Goal: Task Accomplishment & Management: Use online tool/utility

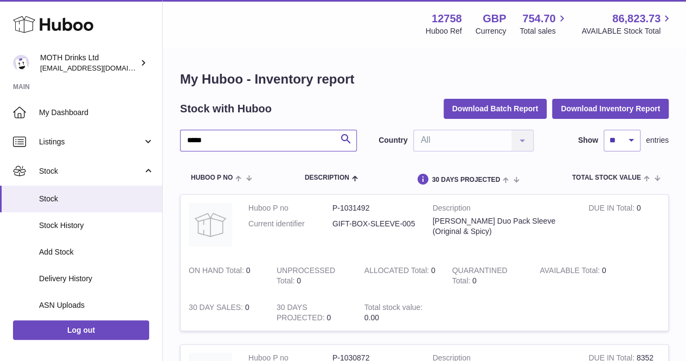
drag, startPoint x: 218, startPoint y: 144, endPoint x: 166, endPoint y: 145, distance: 52.1
click at [166, 145] on div "My Huboo - Inventory report Stock with Huboo Download Batch Report Download Inv…" at bounding box center [424, 283] width 523 height 468
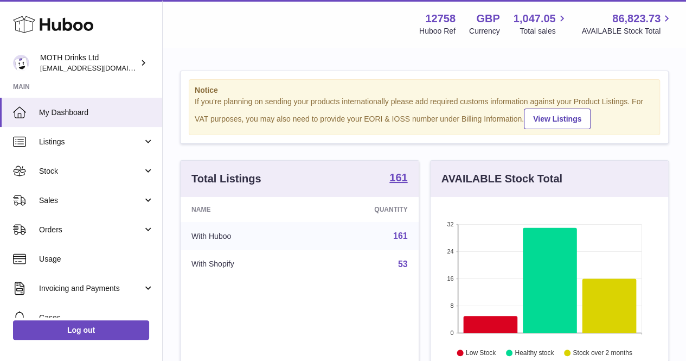
scroll to position [169, 238]
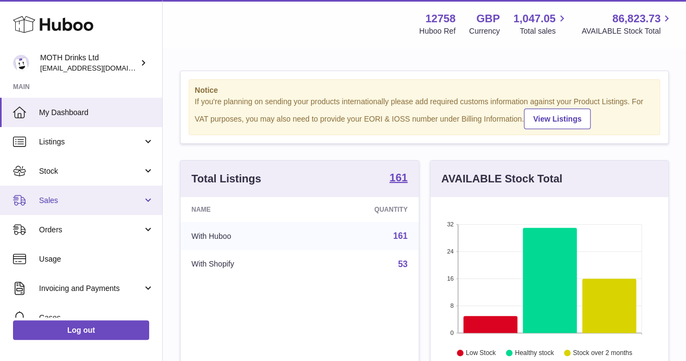
click at [71, 194] on link "Sales" at bounding box center [81, 199] width 162 height 29
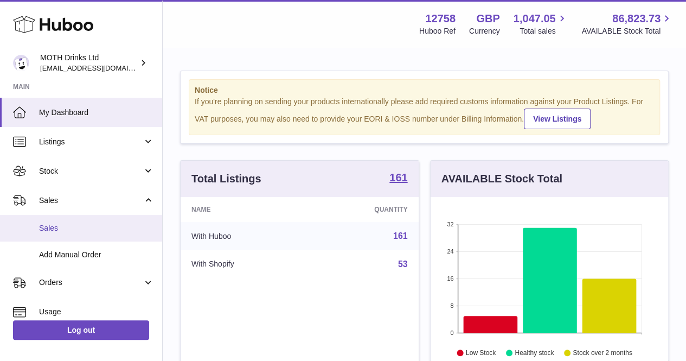
click at [66, 232] on span "Sales" at bounding box center [96, 228] width 115 height 10
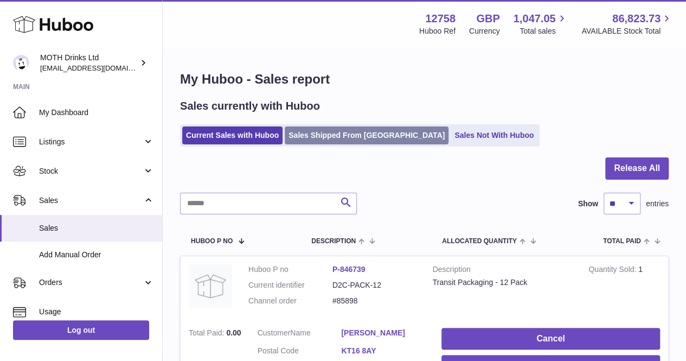
click at [333, 134] on link "Sales Shipped From [GEOGRAPHIC_DATA]" at bounding box center [367, 135] width 164 height 18
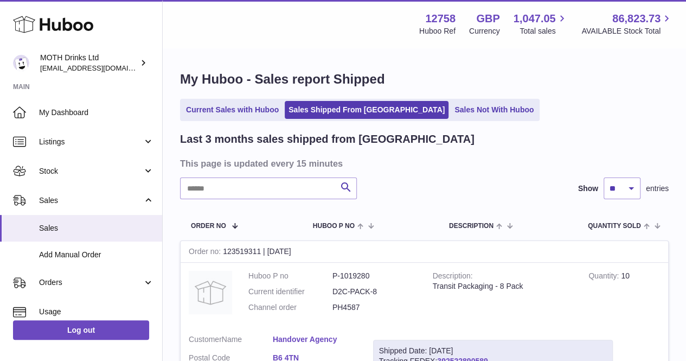
click at [333, 134] on h2 "Last 3 months sales shipped from Huboo" at bounding box center [327, 139] width 294 height 15
click at [286, 188] on input "text" at bounding box center [268, 188] width 177 height 22
type input "**********"
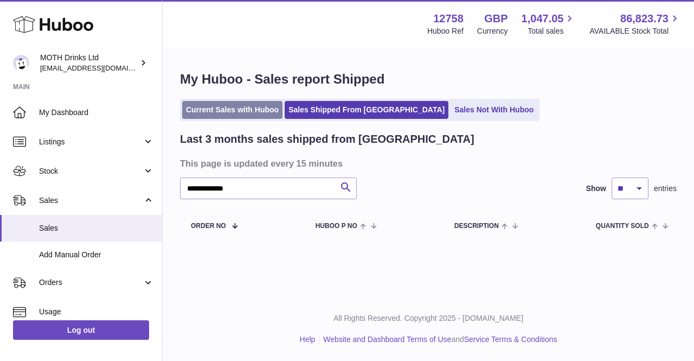
click at [243, 109] on link "Current Sales with Huboo" at bounding box center [232, 110] width 100 height 18
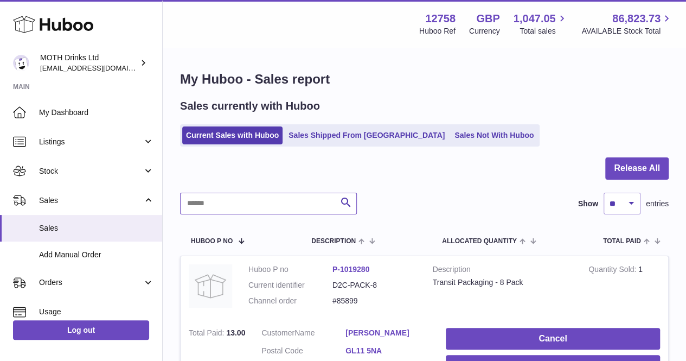
click at [238, 204] on input "text" at bounding box center [268, 204] width 177 height 22
type input "**********"
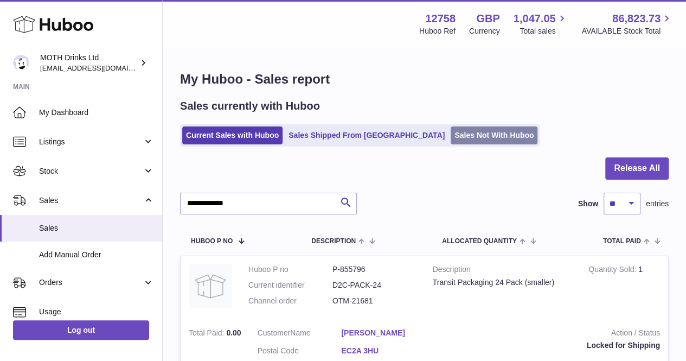
click at [451, 136] on link "Sales Not With Huboo" at bounding box center [494, 135] width 87 height 18
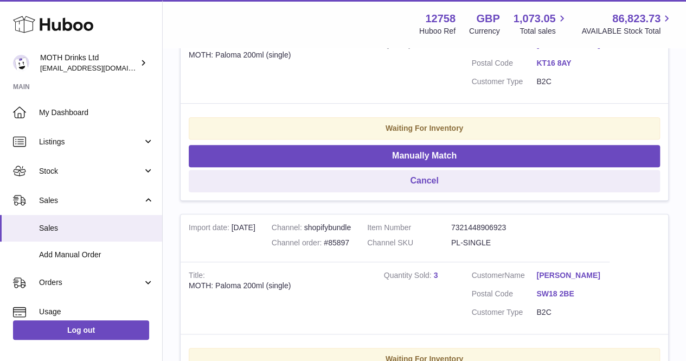
scroll to position [313, 0]
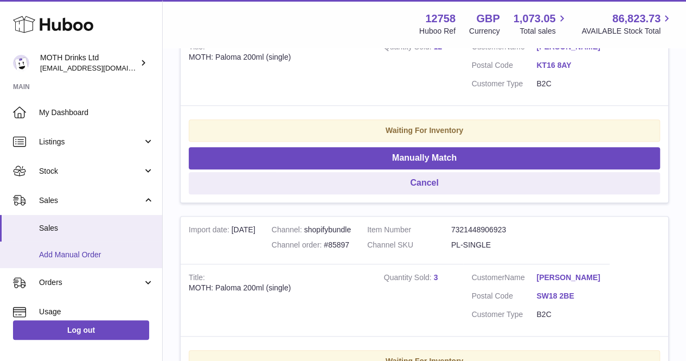
click at [75, 251] on span "Add Manual Order" at bounding box center [96, 254] width 115 height 10
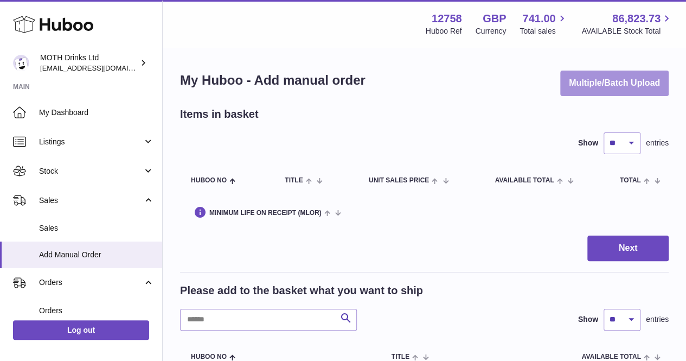
click at [630, 83] on button "Multiple/Batch Upload" at bounding box center [614, 82] width 108 height 25
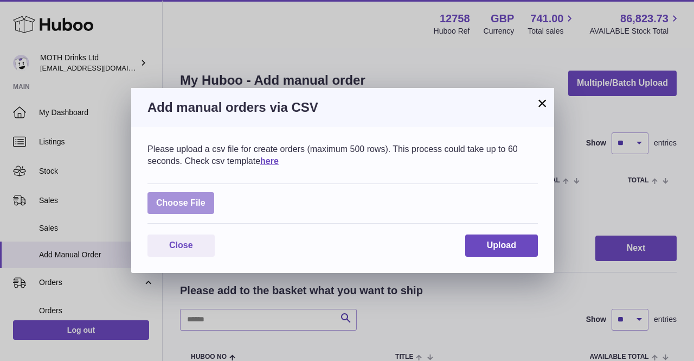
click at [187, 203] on label at bounding box center [180, 203] width 67 height 22
click at [206, 198] on input "file" at bounding box center [206, 197] width 1 height 1
type input "**********"
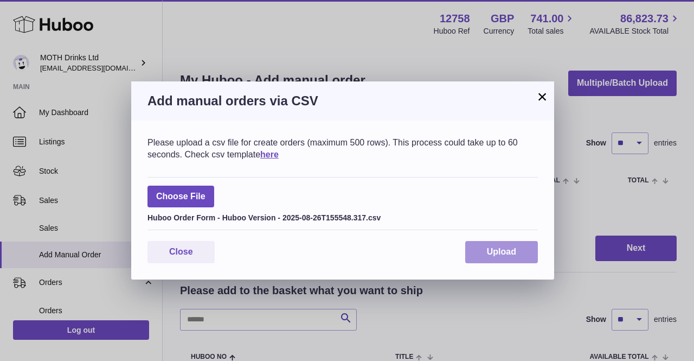
click at [508, 241] on button "Upload" at bounding box center [501, 252] width 73 height 22
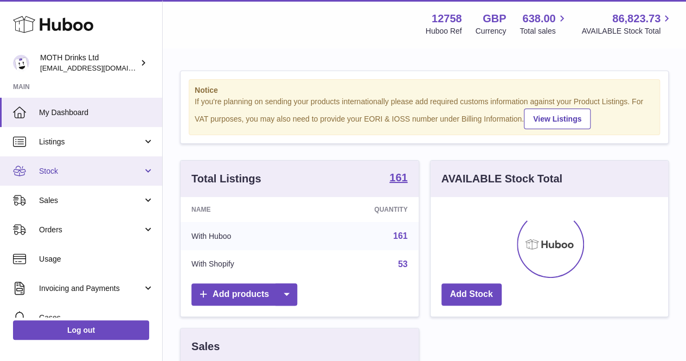
scroll to position [169, 238]
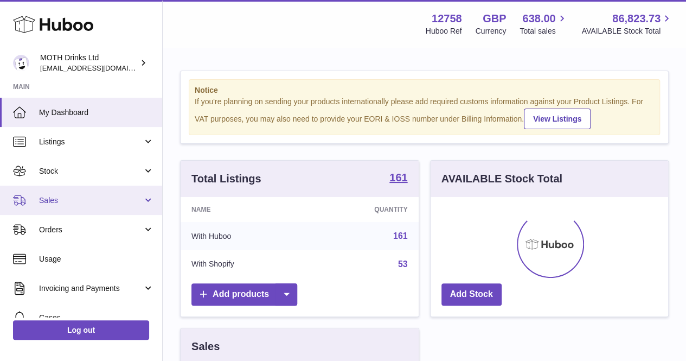
click at [60, 189] on link "Sales" at bounding box center [81, 199] width 162 height 29
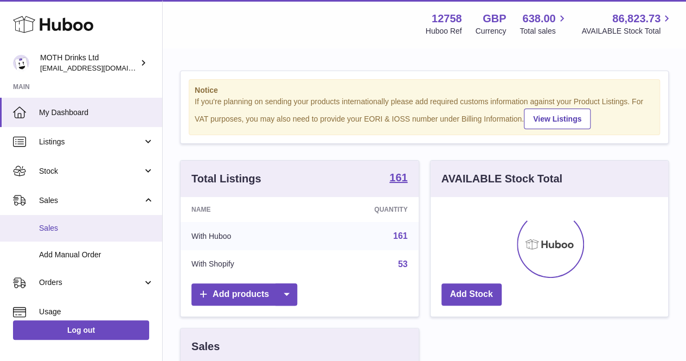
click at [57, 230] on span "Sales" at bounding box center [96, 228] width 115 height 10
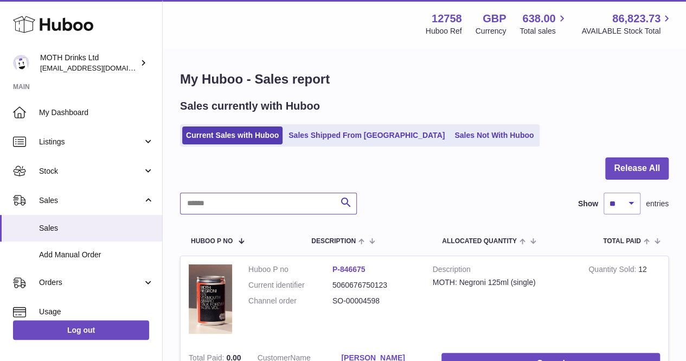
click at [266, 201] on input "text" at bounding box center [268, 204] width 177 height 22
type input "**********"
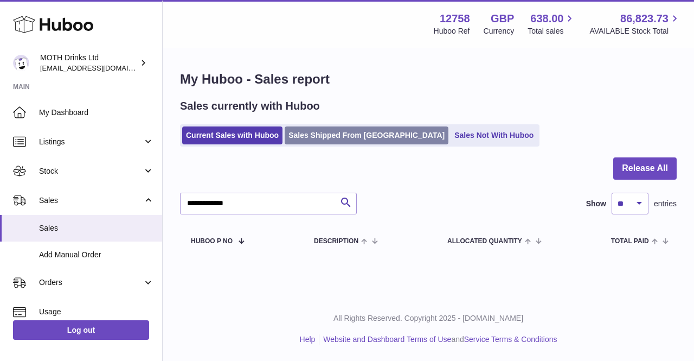
click at [306, 135] on link "Sales Shipped From [GEOGRAPHIC_DATA]" at bounding box center [367, 135] width 164 height 18
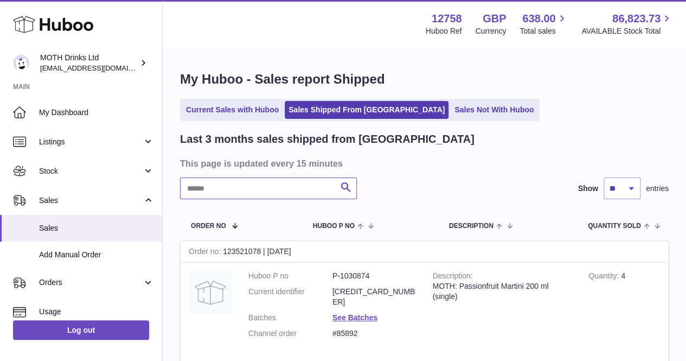
click at [278, 197] on input "text" at bounding box center [268, 188] width 177 height 22
type input "**********"
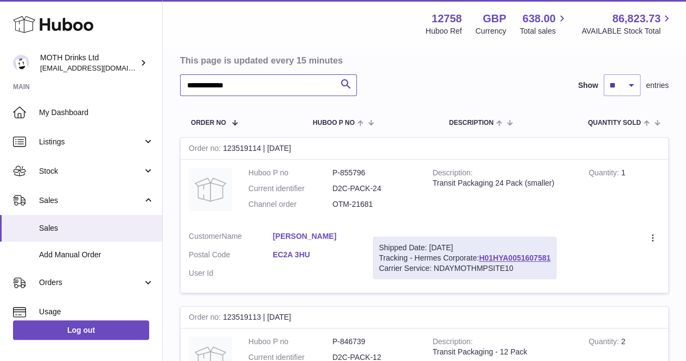
scroll to position [105, 0]
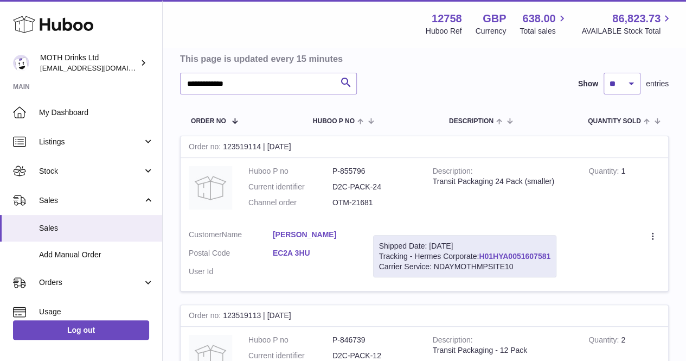
click at [489, 253] on link "H01HYA0051607581" at bounding box center [515, 256] width 72 height 9
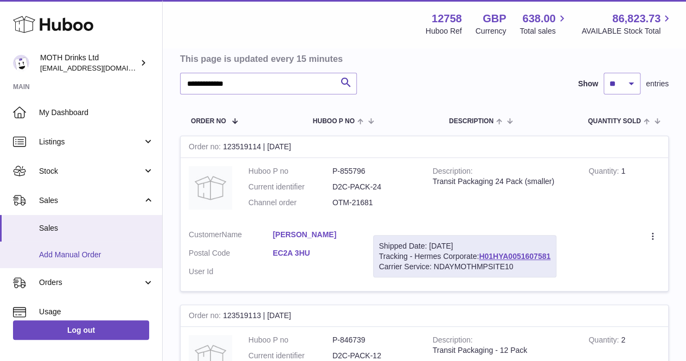
click at [70, 249] on span "Add Manual Order" at bounding box center [96, 254] width 115 height 10
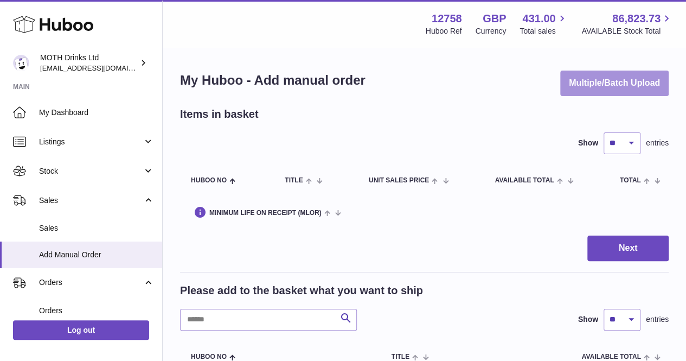
click at [614, 94] on button "Multiple/Batch Upload" at bounding box center [614, 82] width 108 height 25
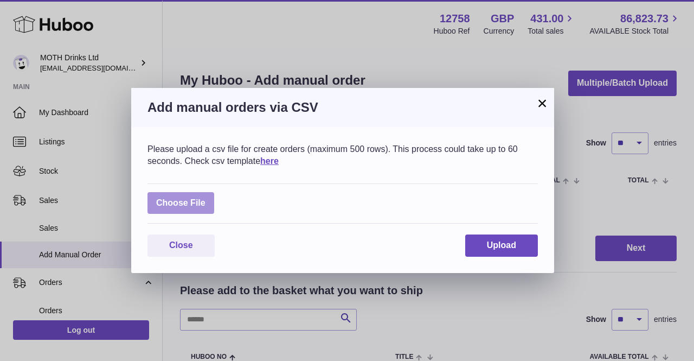
click at [185, 206] on label at bounding box center [180, 203] width 67 height 22
click at [206, 198] on input "file" at bounding box center [206, 197] width 1 height 1
type input "**********"
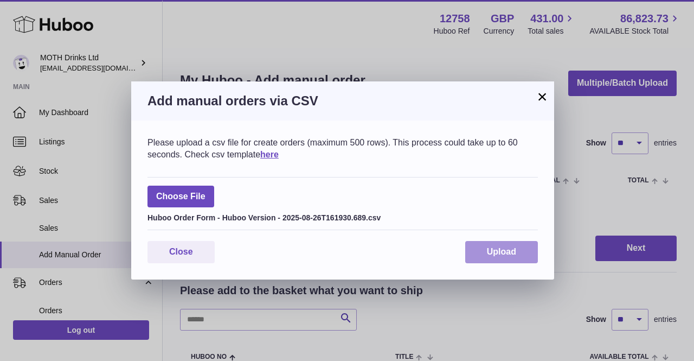
click at [499, 255] on span "Upload" at bounding box center [501, 251] width 29 height 9
